Goal: Transaction & Acquisition: Purchase product/service

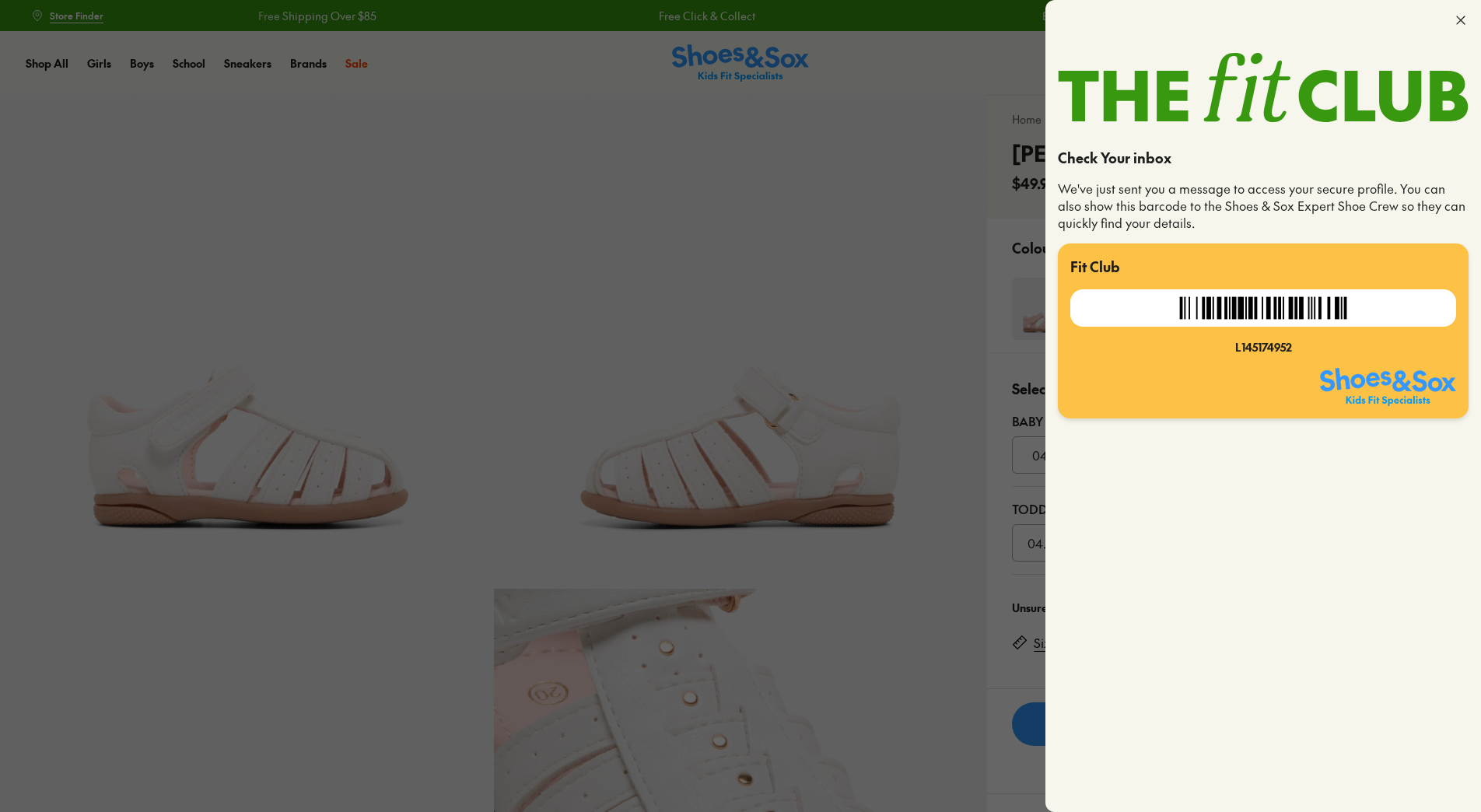
select select "*"
click at [831, 298] on div at bounding box center [740, 406] width 1481 height 812
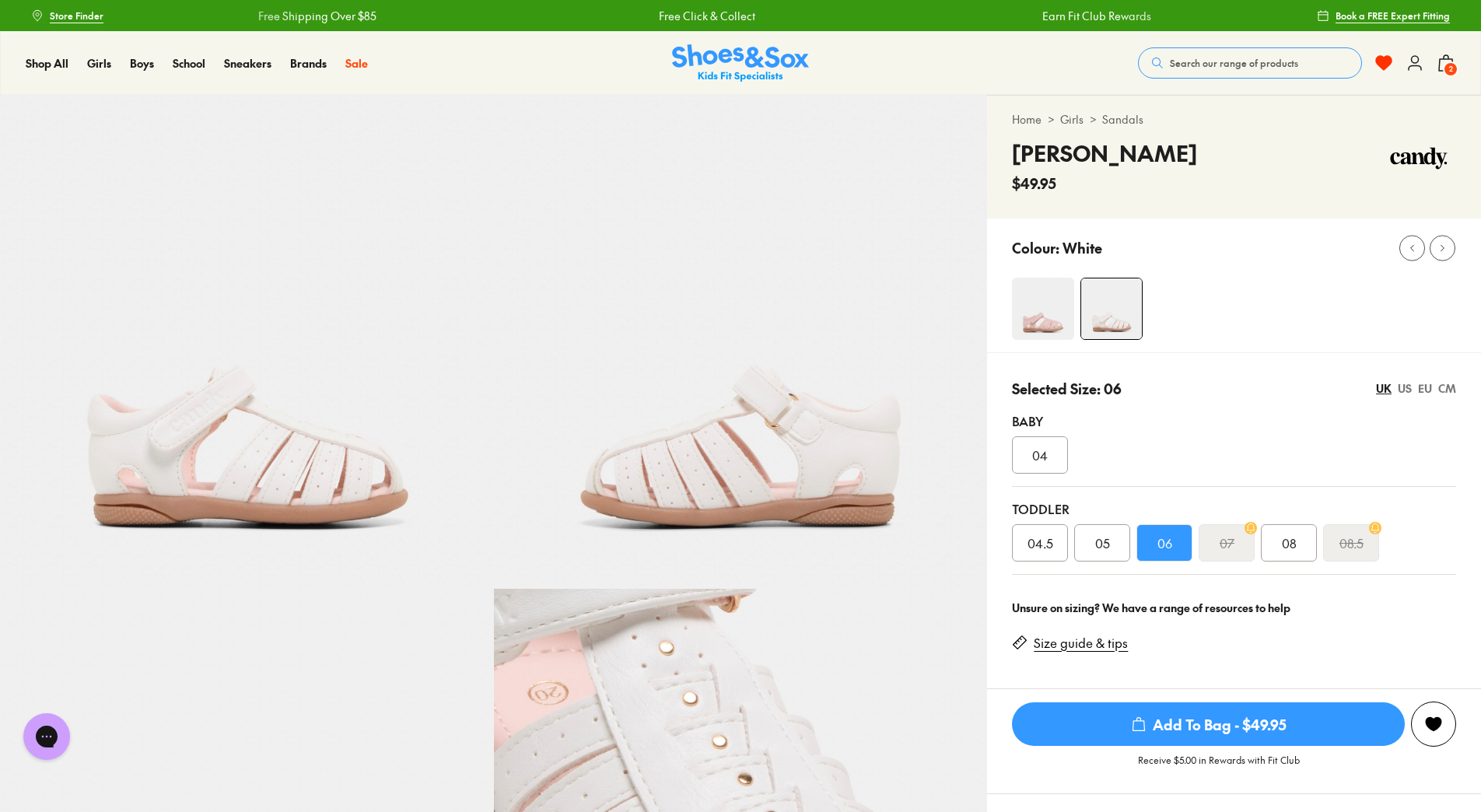
click at [1048, 304] on img at bounding box center [1043, 308] width 62 height 62
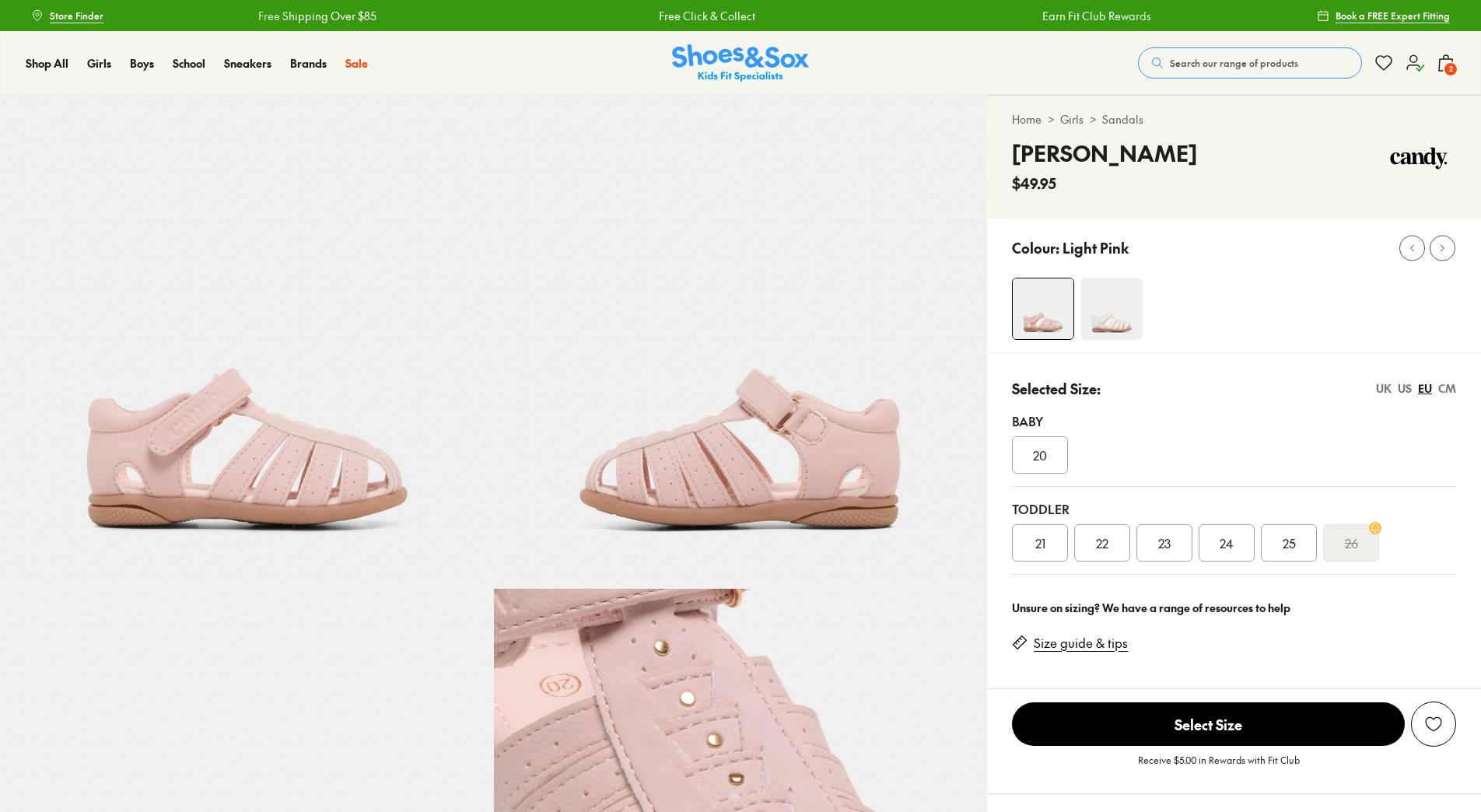
select select "*"
click at [1119, 308] on img at bounding box center [1111, 308] width 62 height 62
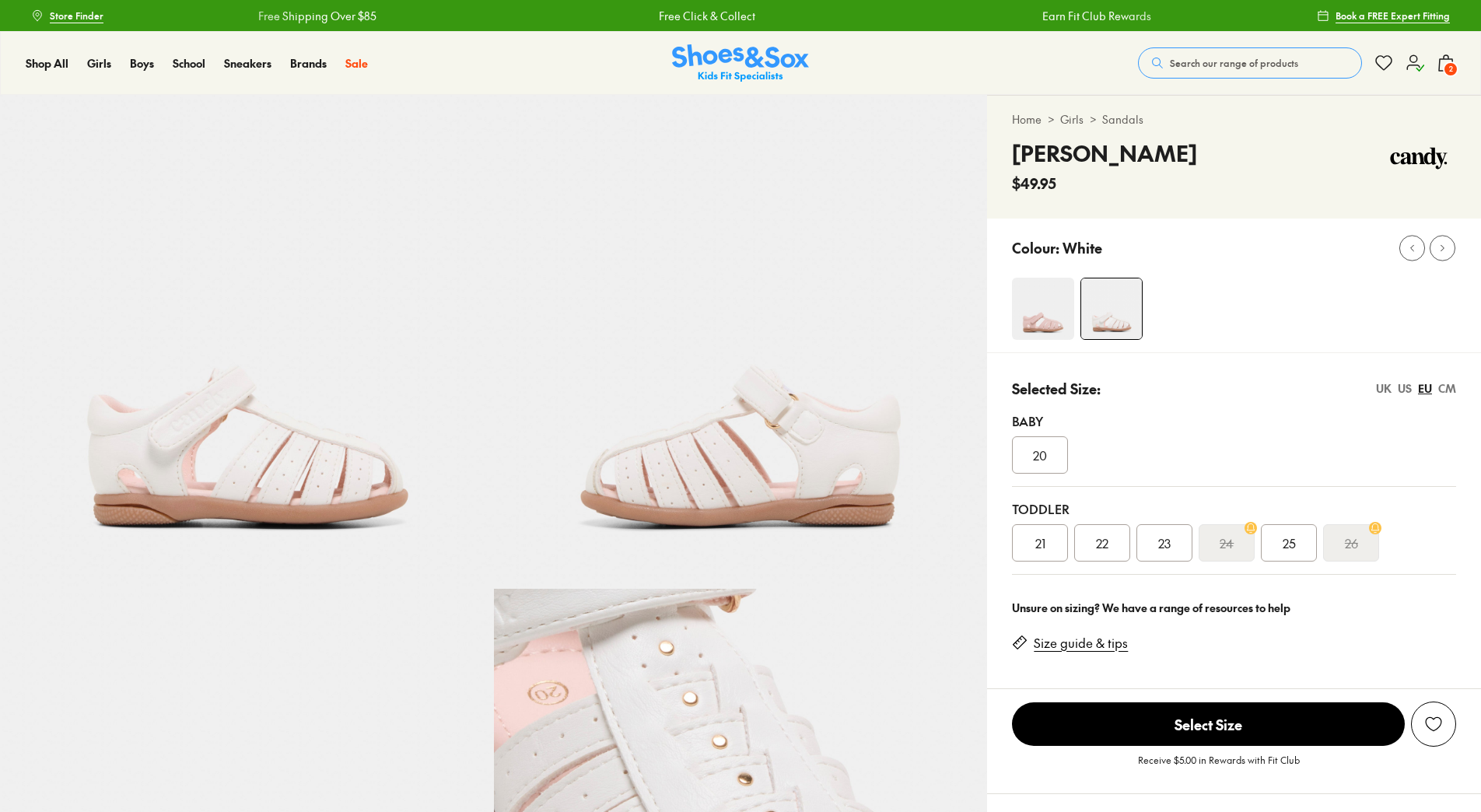
select select "*"
click at [1401, 382] on div "US" at bounding box center [1405, 388] width 14 height 16
click at [1098, 537] on span "06" at bounding box center [1103, 543] width 15 height 19
